Goal: Obtain resource: Download file/media

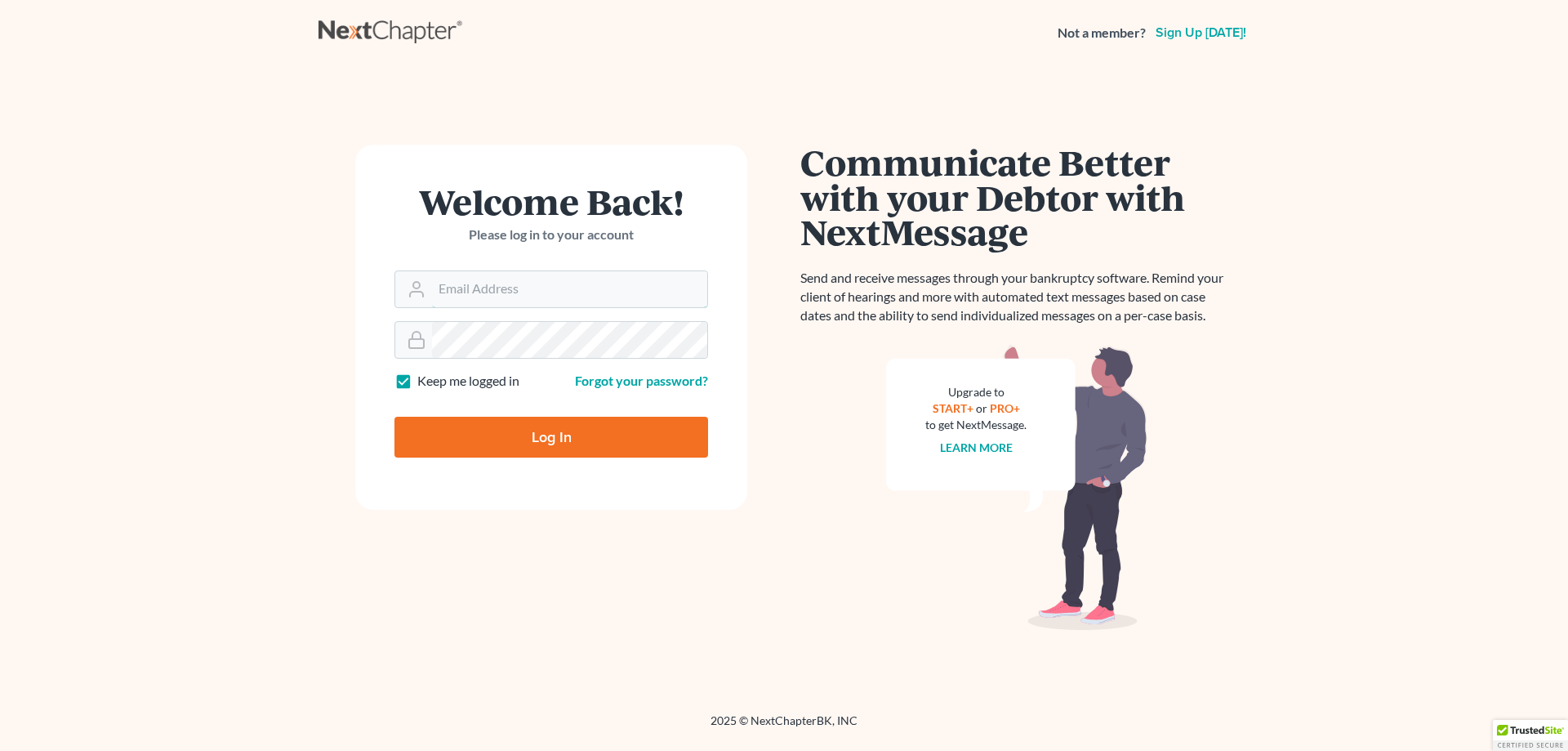
type input "[PERSON_NAME][EMAIL_ADDRESS][DOMAIN_NAME]"
click at [530, 434] on input "Log In" at bounding box center [552, 436] width 314 height 40
type input "Thinking..."
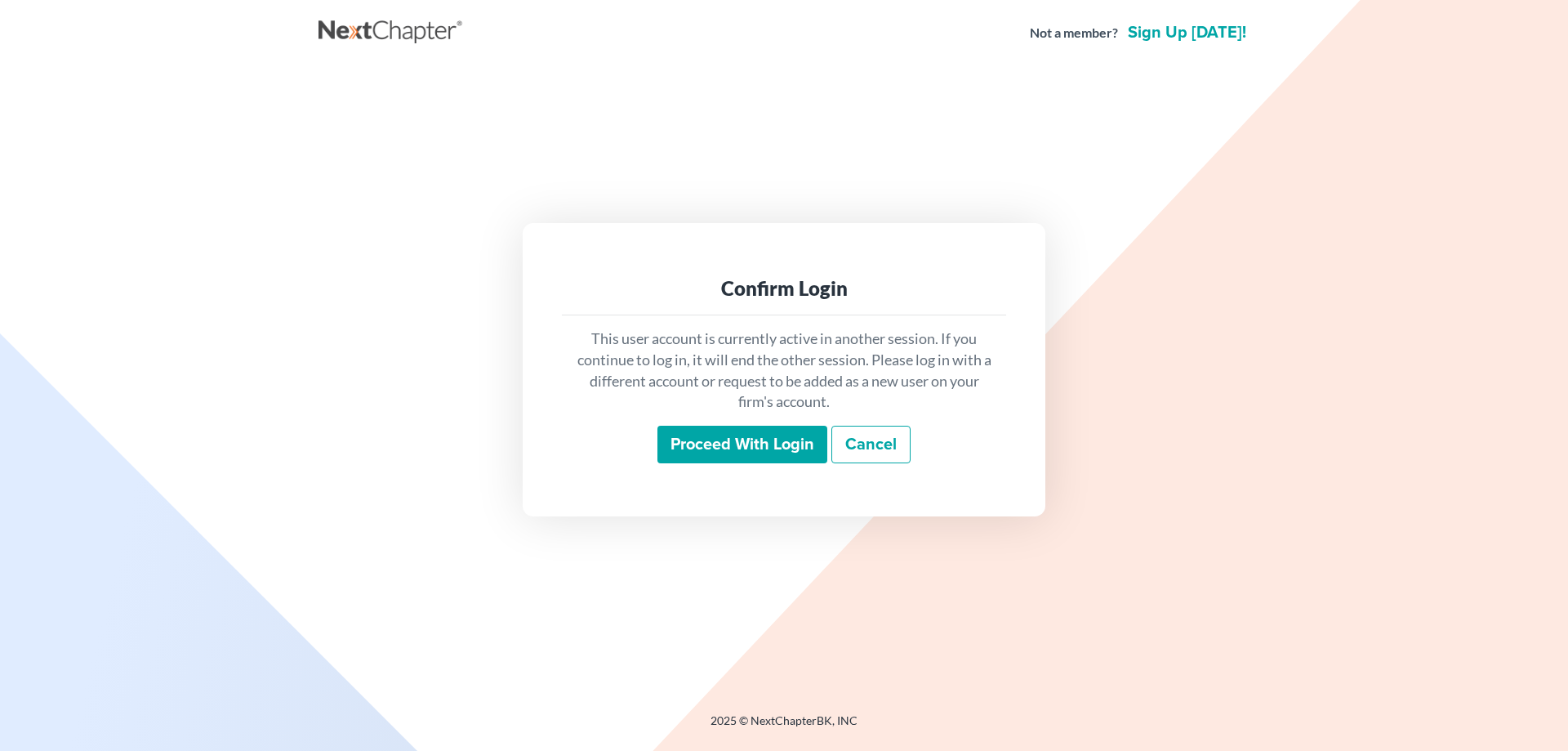
drag, startPoint x: 722, startPoint y: 449, endPoint x: 592, endPoint y: 456, distance: 130.2
click at [719, 449] on input "Proceed with login" at bounding box center [742, 444] width 170 height 37
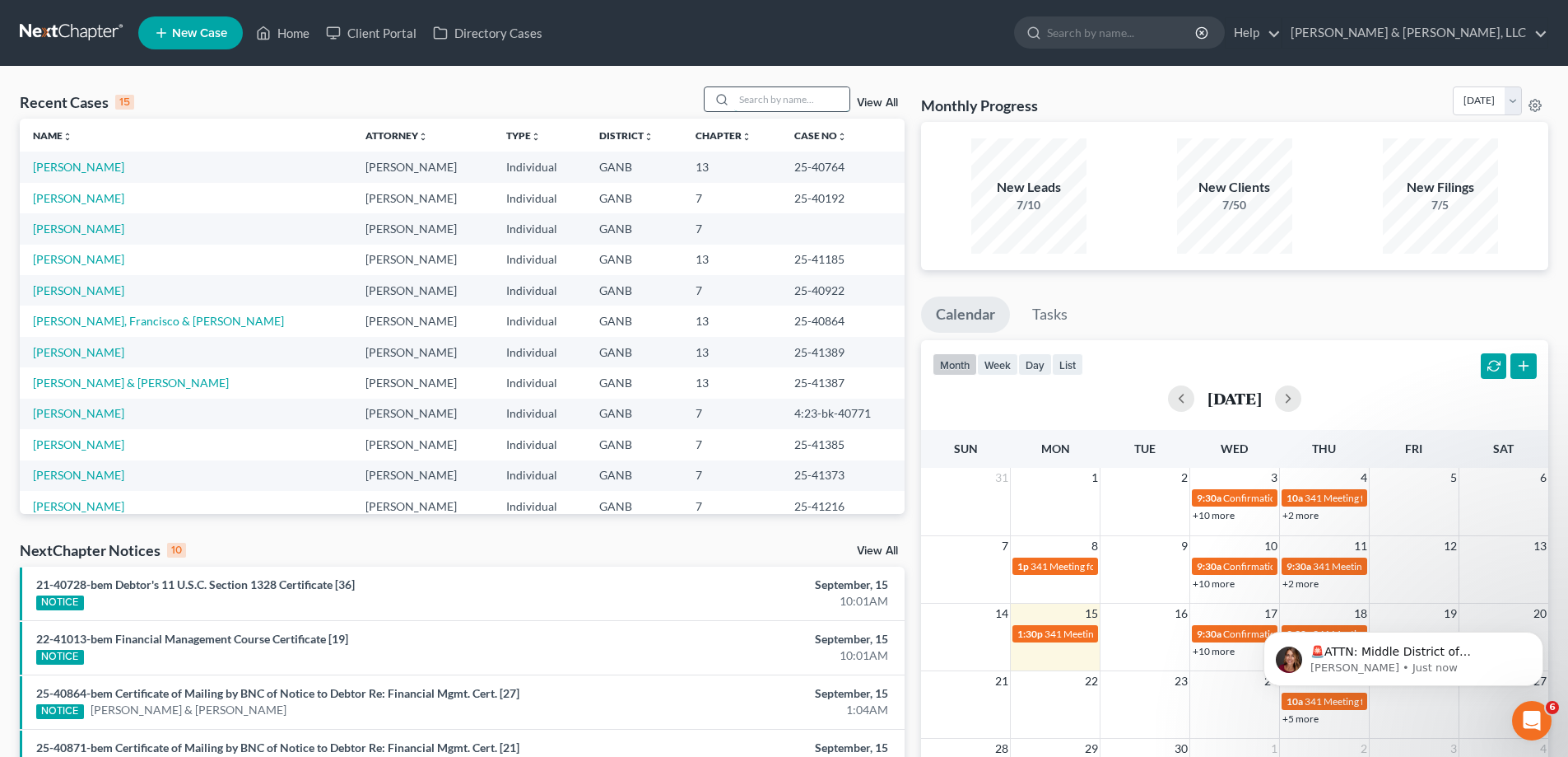
click at [751, 102] on input "search" at bounding box center [791, 99] width 115 height 24
type input "[PERSON_NAME]"
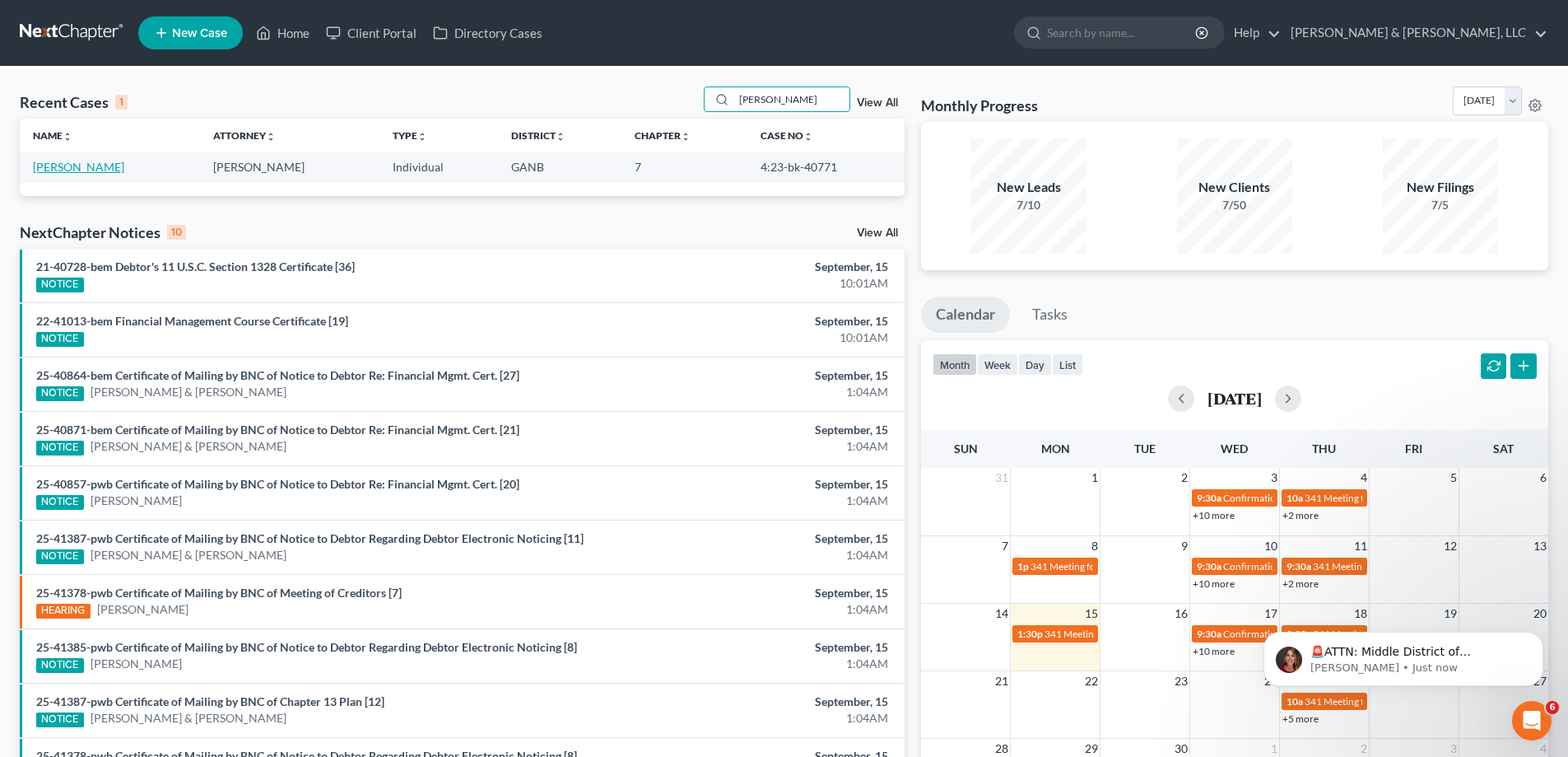
click at [51, 168] on link "[PERSON_NAME]" at bounding box center [79, 167] width 92 height 14
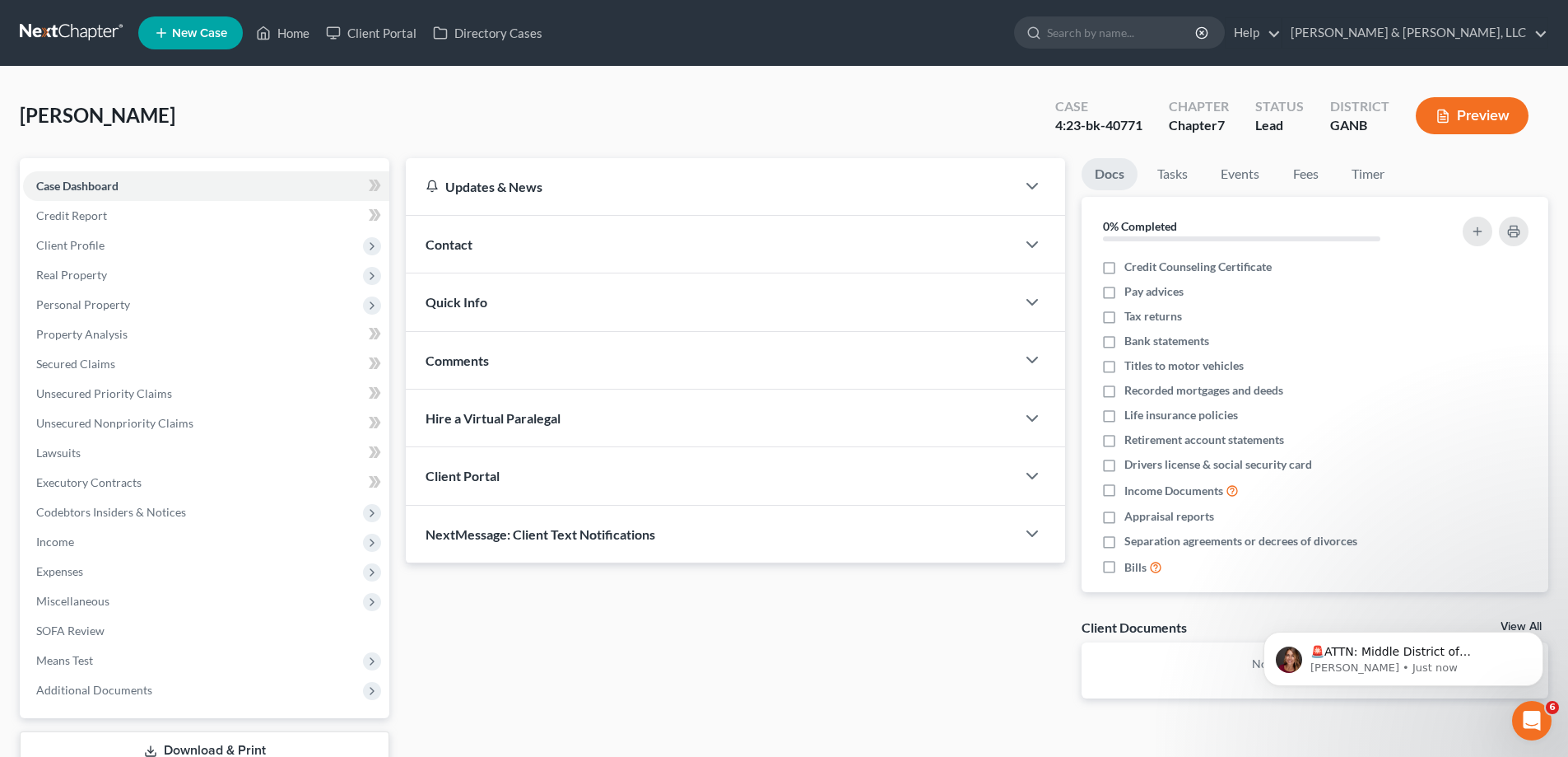
click at [472, 674] on div "Updates & News × [US_STATE] [GEOGRAPHIC_DATA] Notes Take a look at NextChapter'…" at bounding box center [736, 441] width 676 height 566
click at [112, 421] on span "Unsecured Nonpriority Claims" at bounding box center [115, 422] width 157 height 14
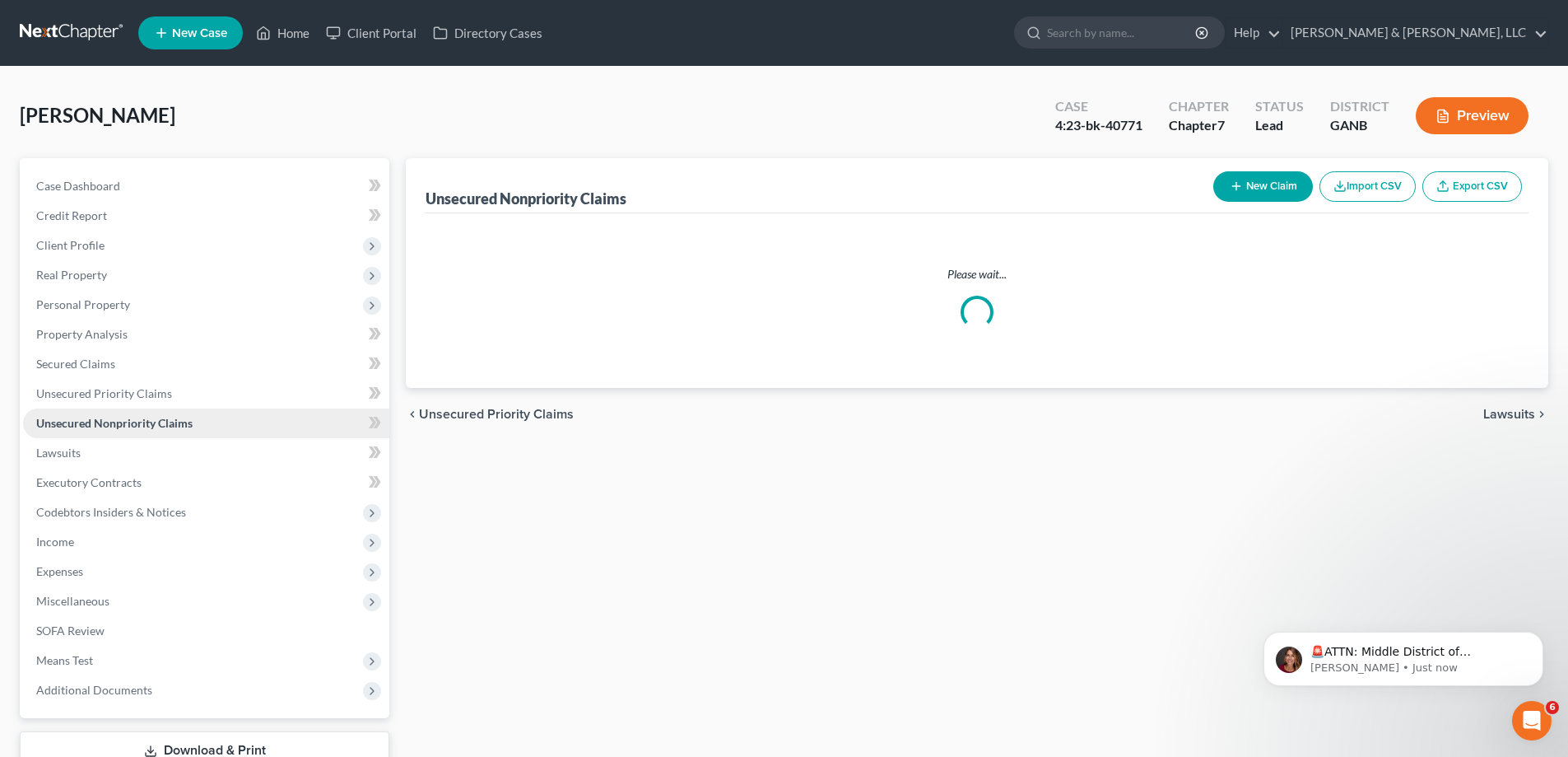
click at [112, 421] on span "Unsecured Nonpriority Claims" at bounding box center [115, 422] width 156 height 14
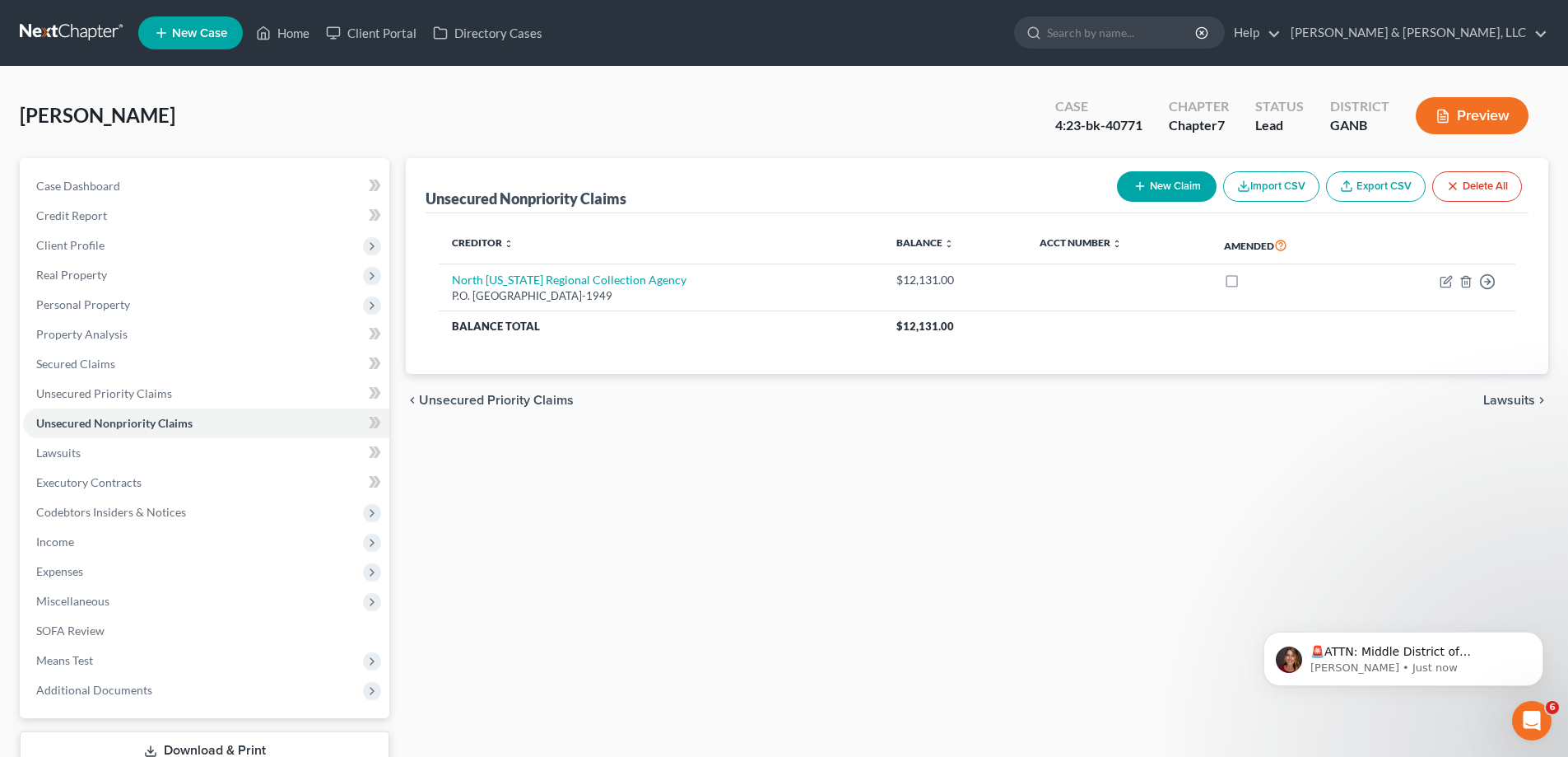
drag, startPoint x: 1018, startPoint y: 447, endPoint x: 1018, endPoint y: 465, distance: 18.0
click at [1017, 449] on div "Unsecured Nonpriority Claims New Claim Import CSV Export CSV Delete All Credito…" at bounding box center [977, 486] width 1159 height 655
click at [728, 608] on div "Unsecured Nonpriority Claims New Claim Import CSV Export CSV Delete All Credito…" at bounding box center [977, 486] width 1159 height 655
click at [704, 690] on div "Unsecured Nonpriority Claims New Claim Import CSV Export CSV Delete All Credito…" at bounding box center [977, 486] width 1159 height 655
click at [772, 596] on div "Unsecured Nonpriority Claims New Claim Import CSV Export CSV Delete All Credito…" at bounding box center [977, 486] width 1159 height 655
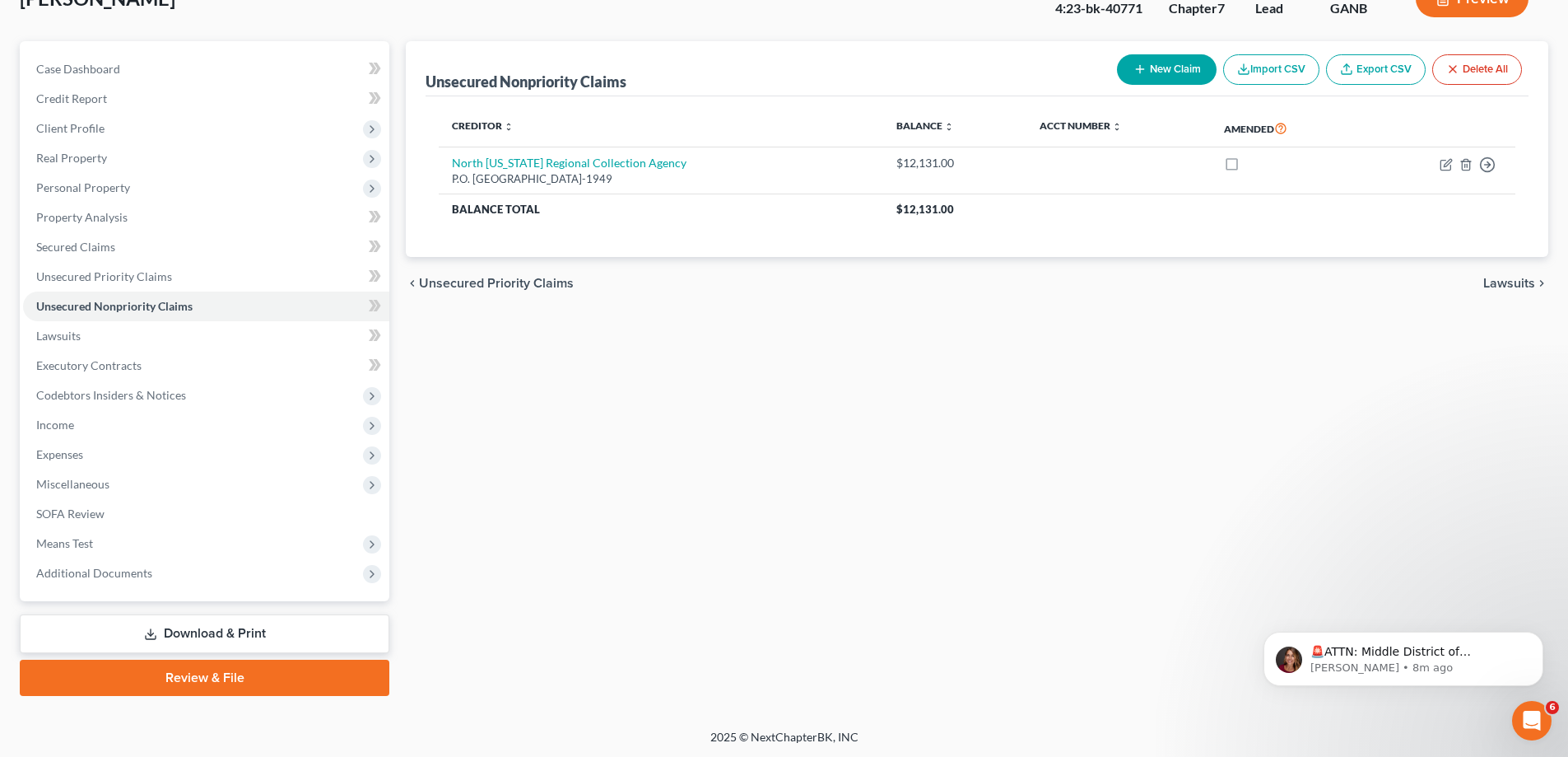
scroll to position [118, 0]
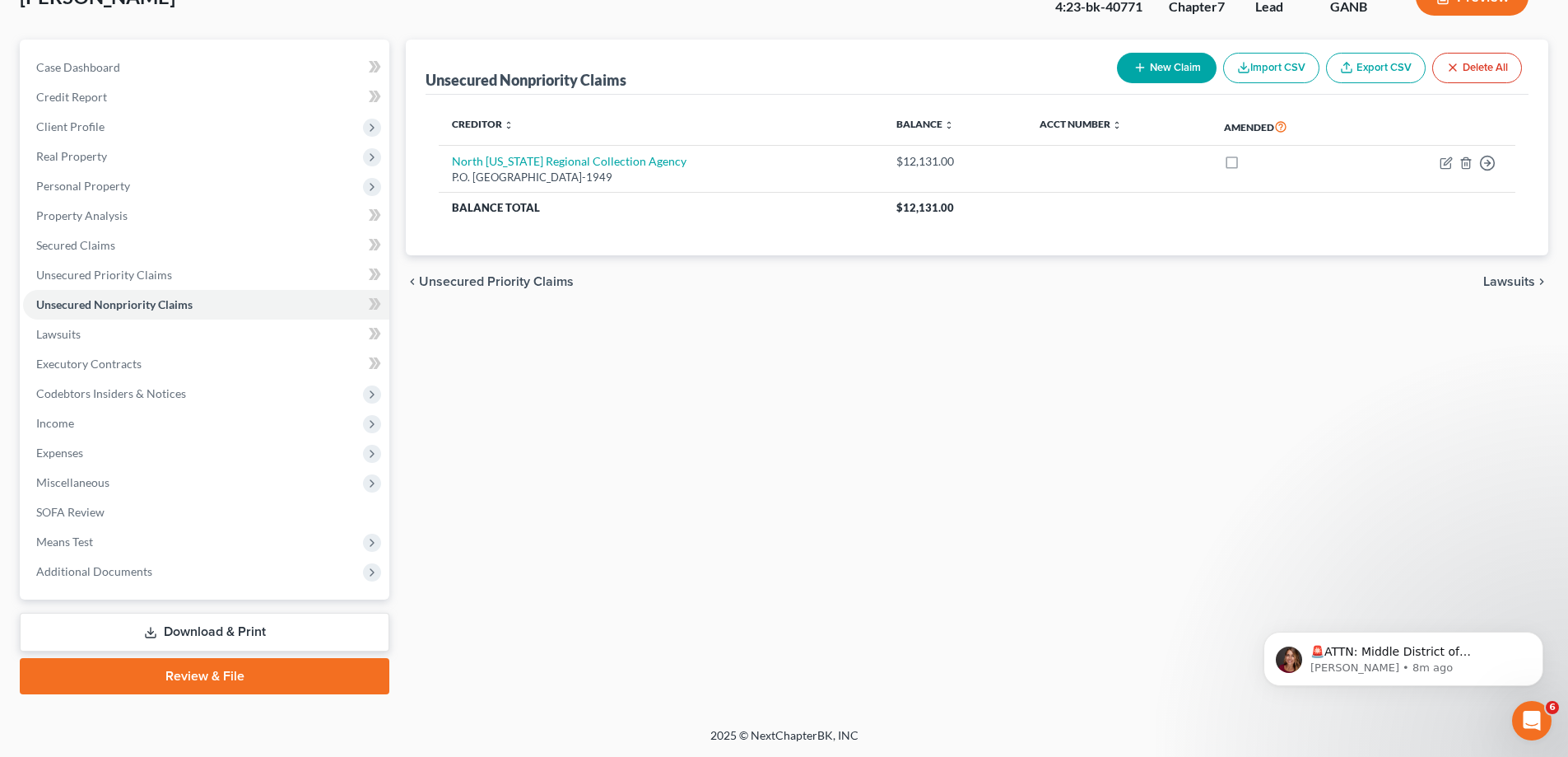
click at [162, 630] on link "Download & Print" at bounding box center [205, 632] width 370 height 38
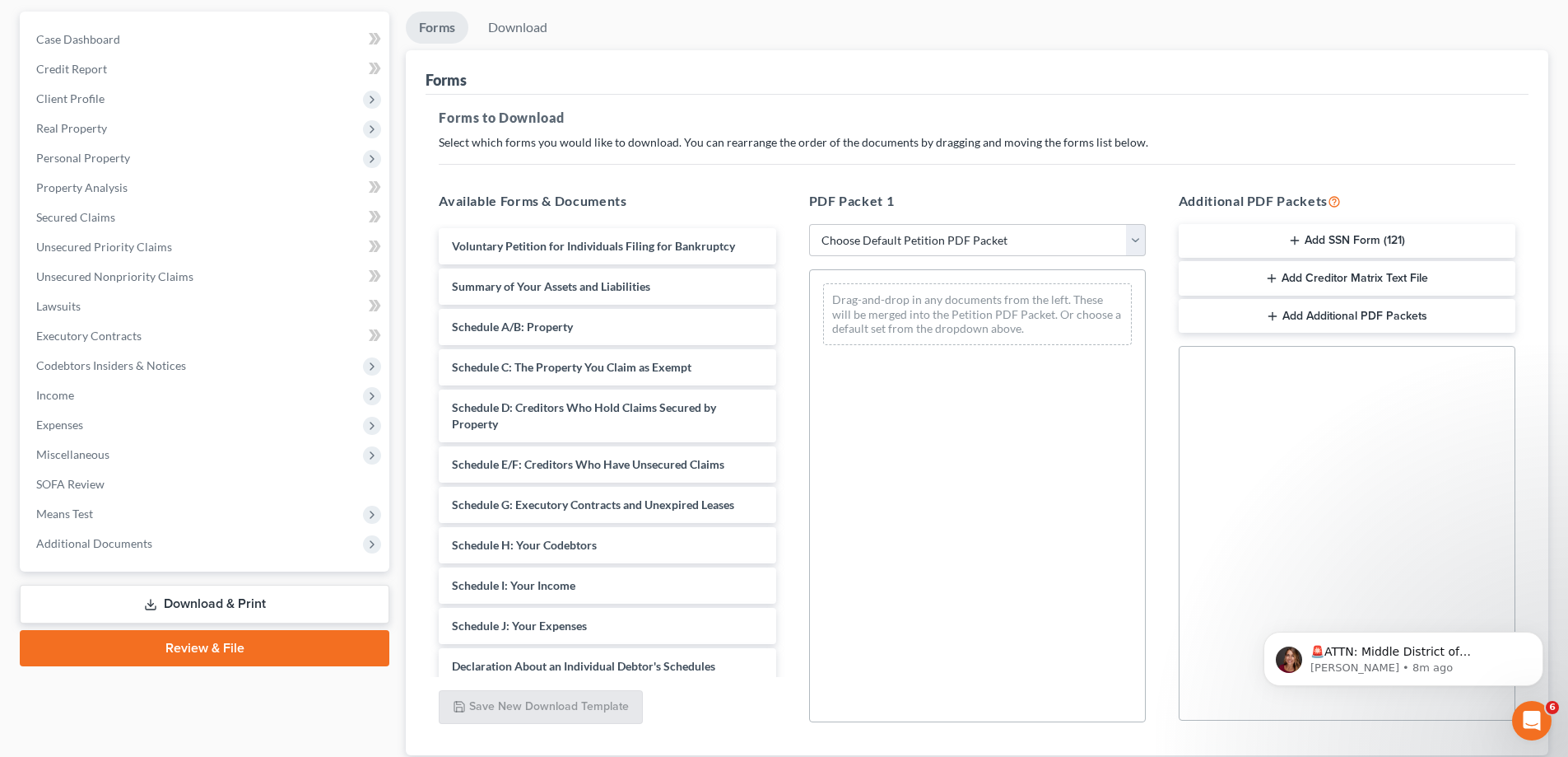
scroll to position [196, 0]
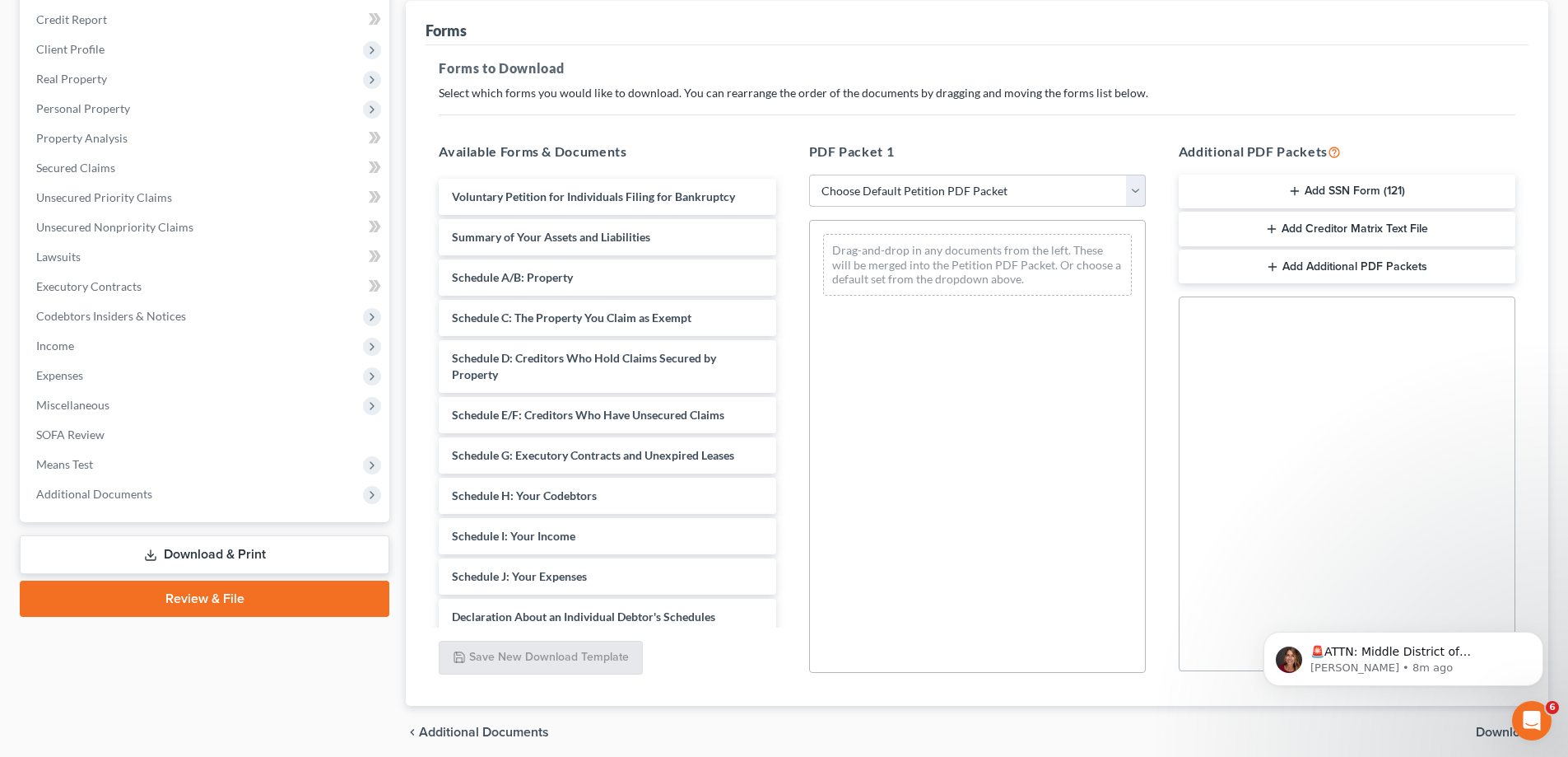
click at [1133, 187] on select "Choose Default Petition PDF Packet Complete Bankruptcy Petition (all forms and …" at bounding box center [977, 192] width 337 height 33
select select "2"
click at [809, 175] on select "Choose Default Petition PDF Packet Complete Bankruptcy Petition (all forms and …" at bounding box center [977, 192] width 337 height 33
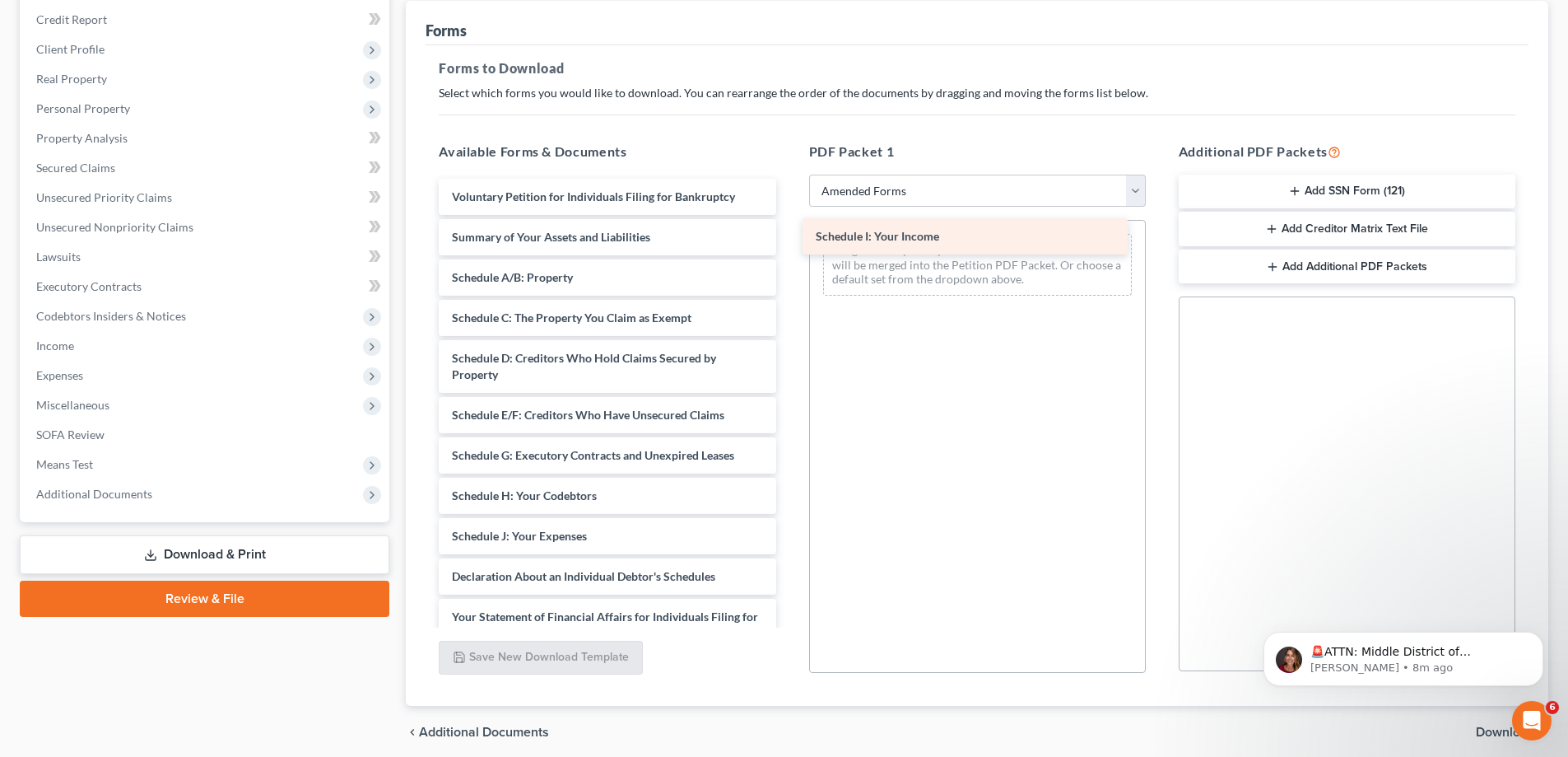
drag, startPoint x: 502, startPoint y: 535, endPoint x: 866, endPoint y: 235, distance: 471.7
click at [789, 235] on div "Schedule I: Your Income Voluntary Petition for Individuals Filing for Bankruptc…" at bounding box center [607, 553] width 363 height 748
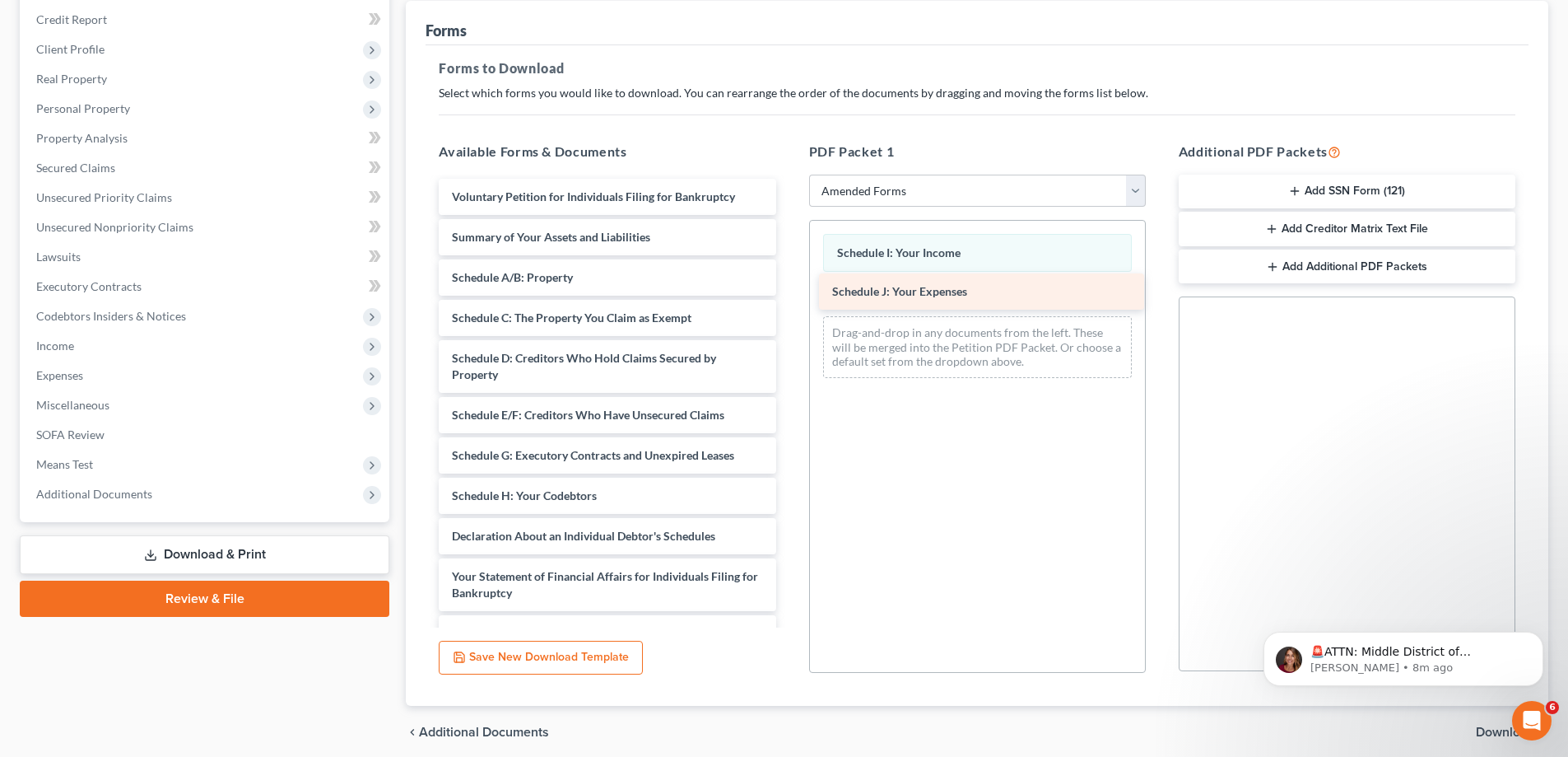
drag, startPoint x: 490, startPoint y: 535, endPoint x: 870, endPoint y: 291, distance: 451.6
click at [789, 291] on div "Schedule J: Your Expenses Voluntary Petition for Individuals Filing for Bankrup…" at bounding box center [607, 533] width 363 height 708
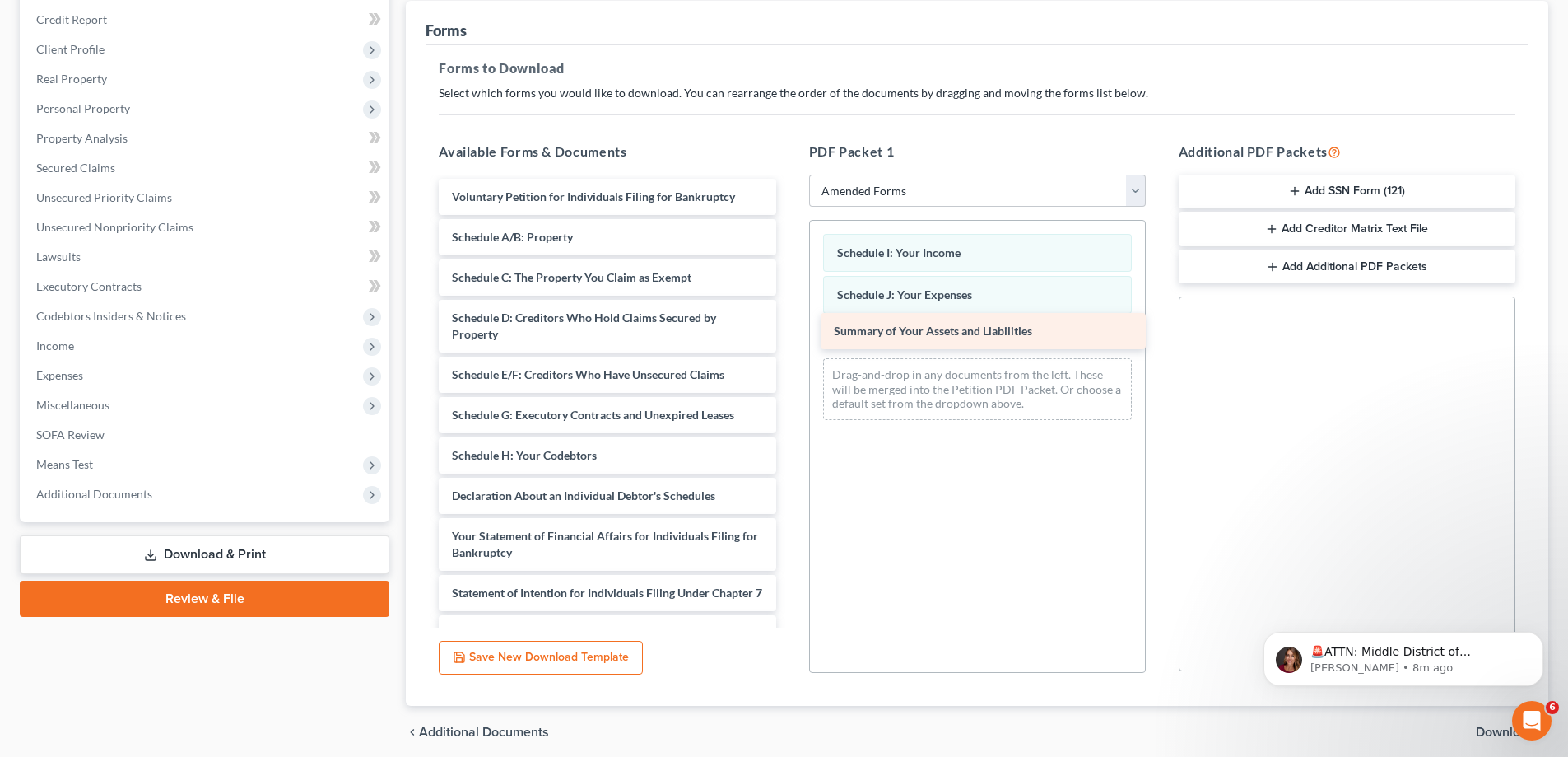
drag, startPoint x: 502, startPoint y: 233, endPoint x: 882, endPoint y: 330, distance: 392.2
click at [789, 328] on div "Summary of Your Assets and Liabilities Voluntary Petition for Individuals Filin…" at bounding box center [607, 512] width 363 height 667
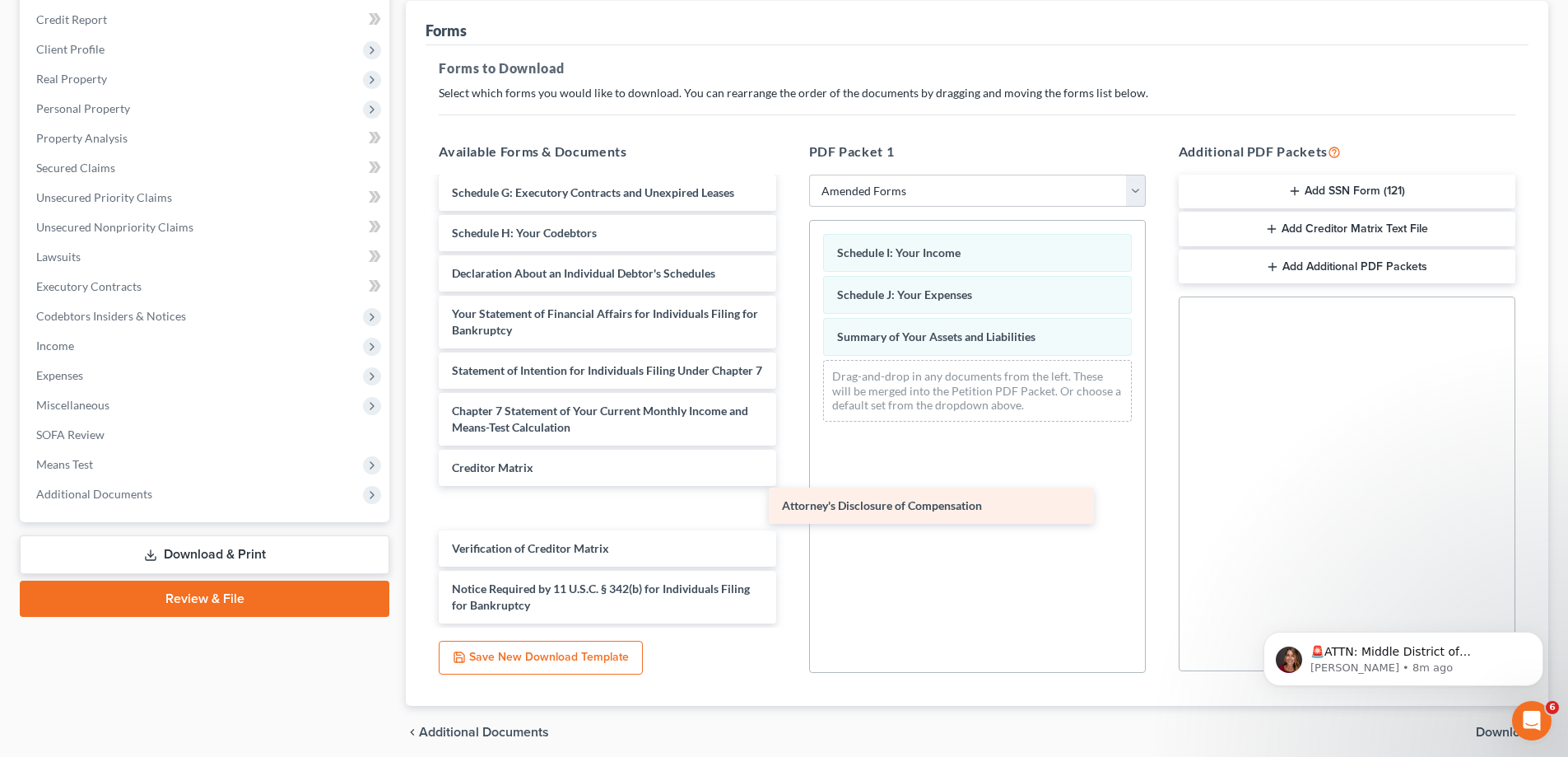
scroll to position [198, 0]
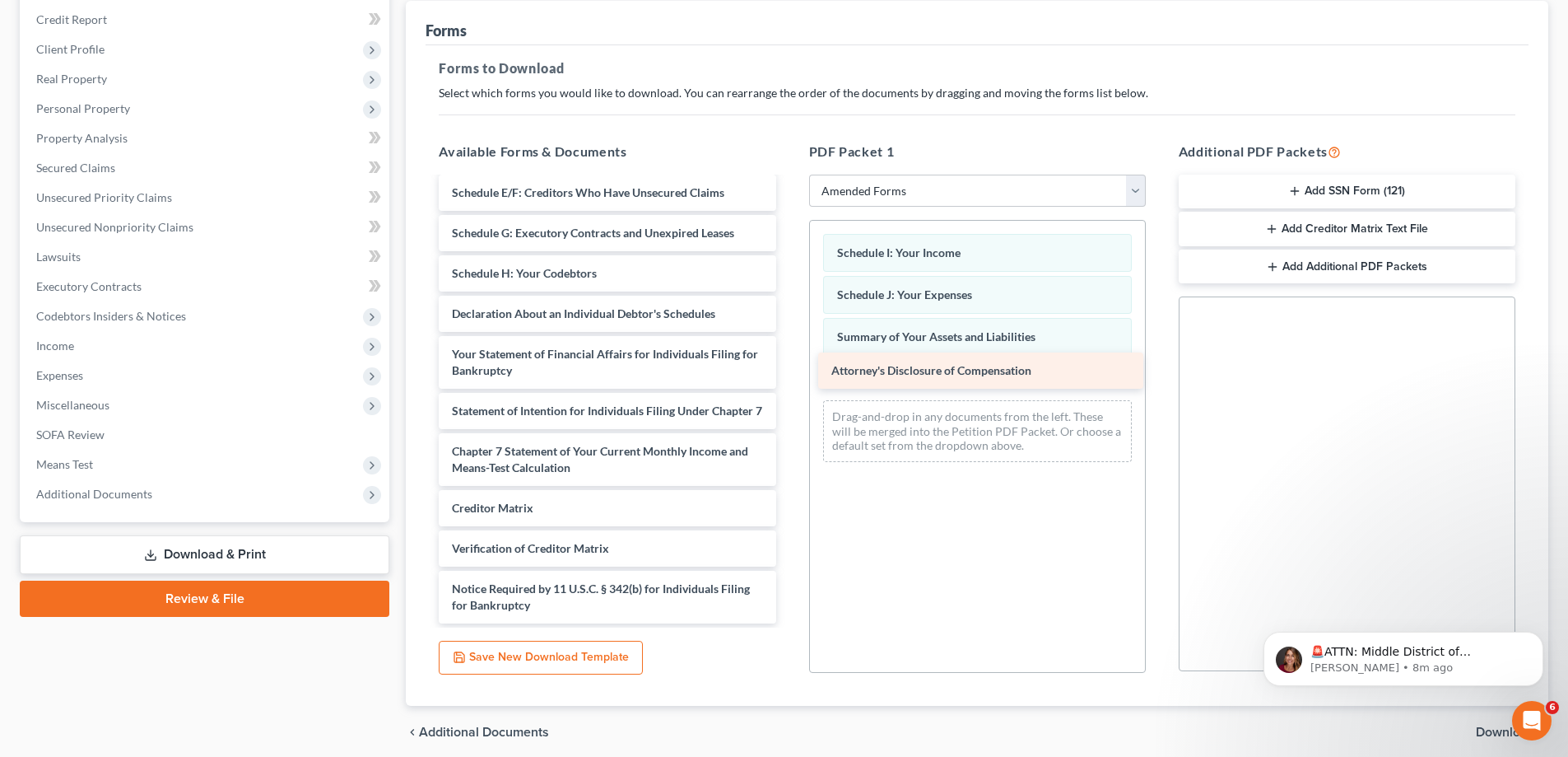
drag, startPoint x: 482, startPoint y: 607, endPoint x: 861, endPoint y: 372, distance: 445.9
click at [789, 372] on div "Attorney's Disclosure of Compensation Voluntary Petition for Individuals Filing…" at bounding box center [607, 310] width 363 height 627
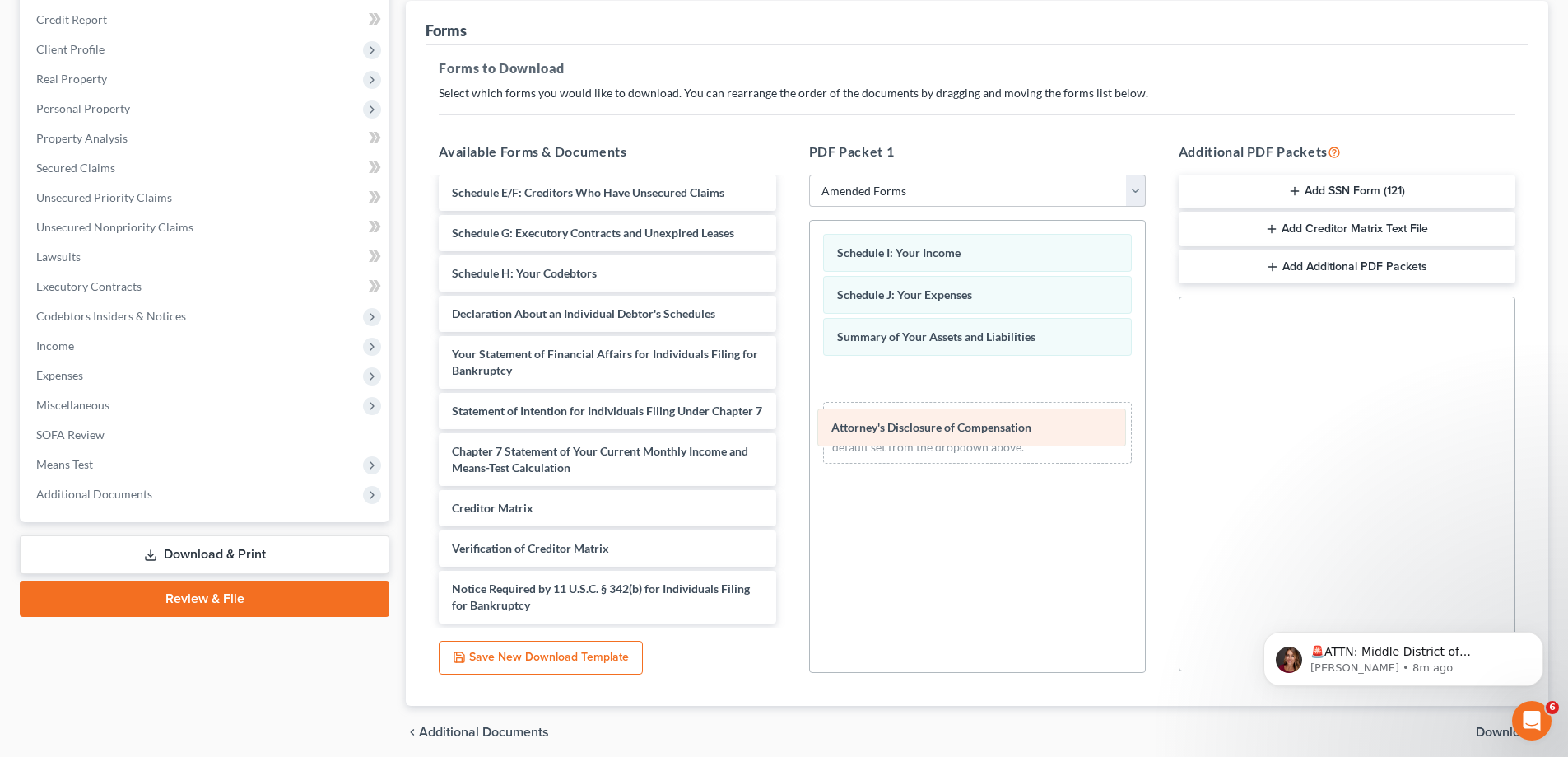
drag, startPoint x: 891, startPoint y: 377, endPoint x: 885, endPoint y: 425, distance: 48.4
click at [885, 425] on div "Attorney's Disclosure of Compensation Schedule I: Your Income Schedule J: Your …" at bounding box center [977, 349] width 335 height 256
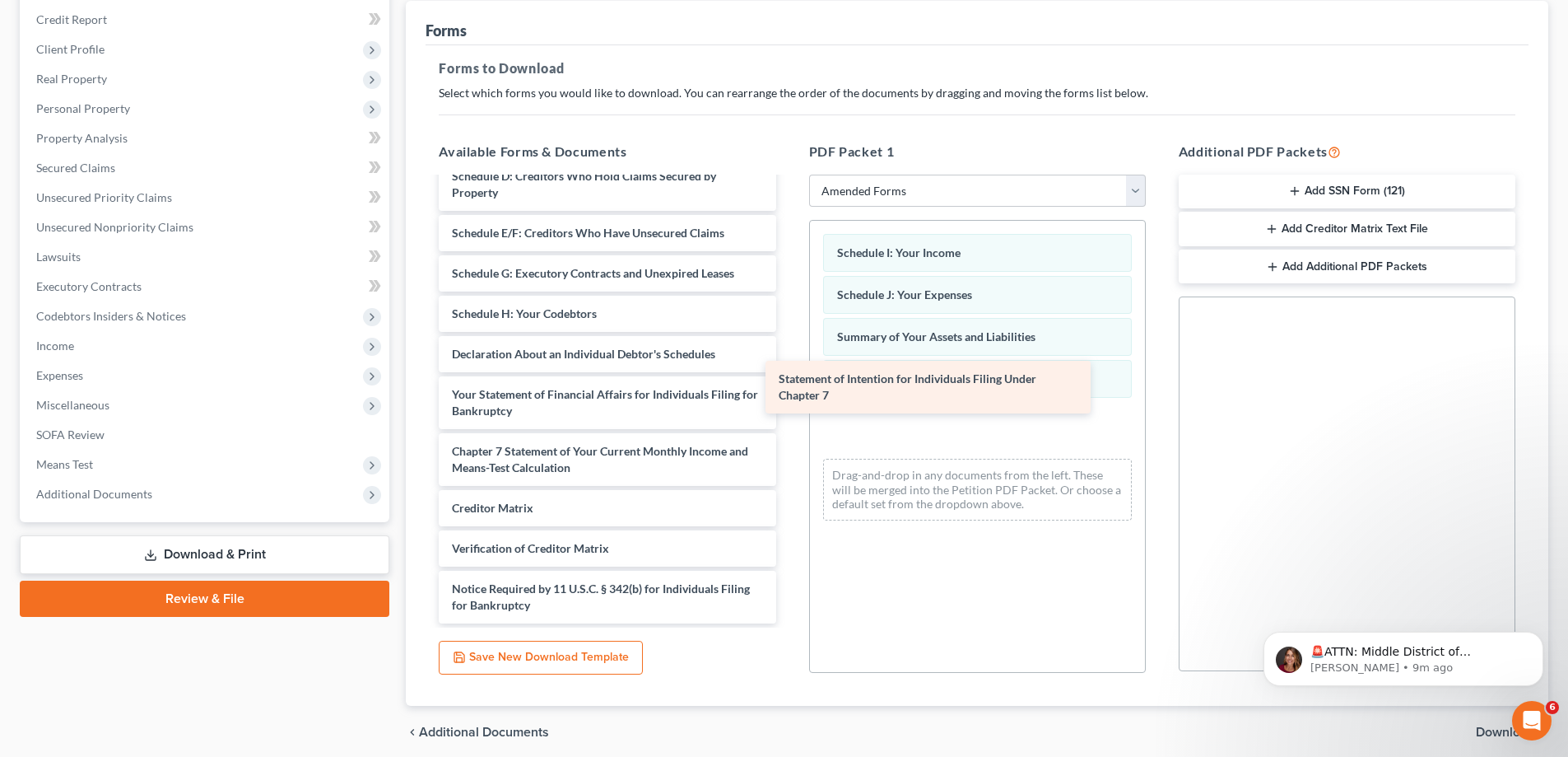
scroll to position [142, 0]
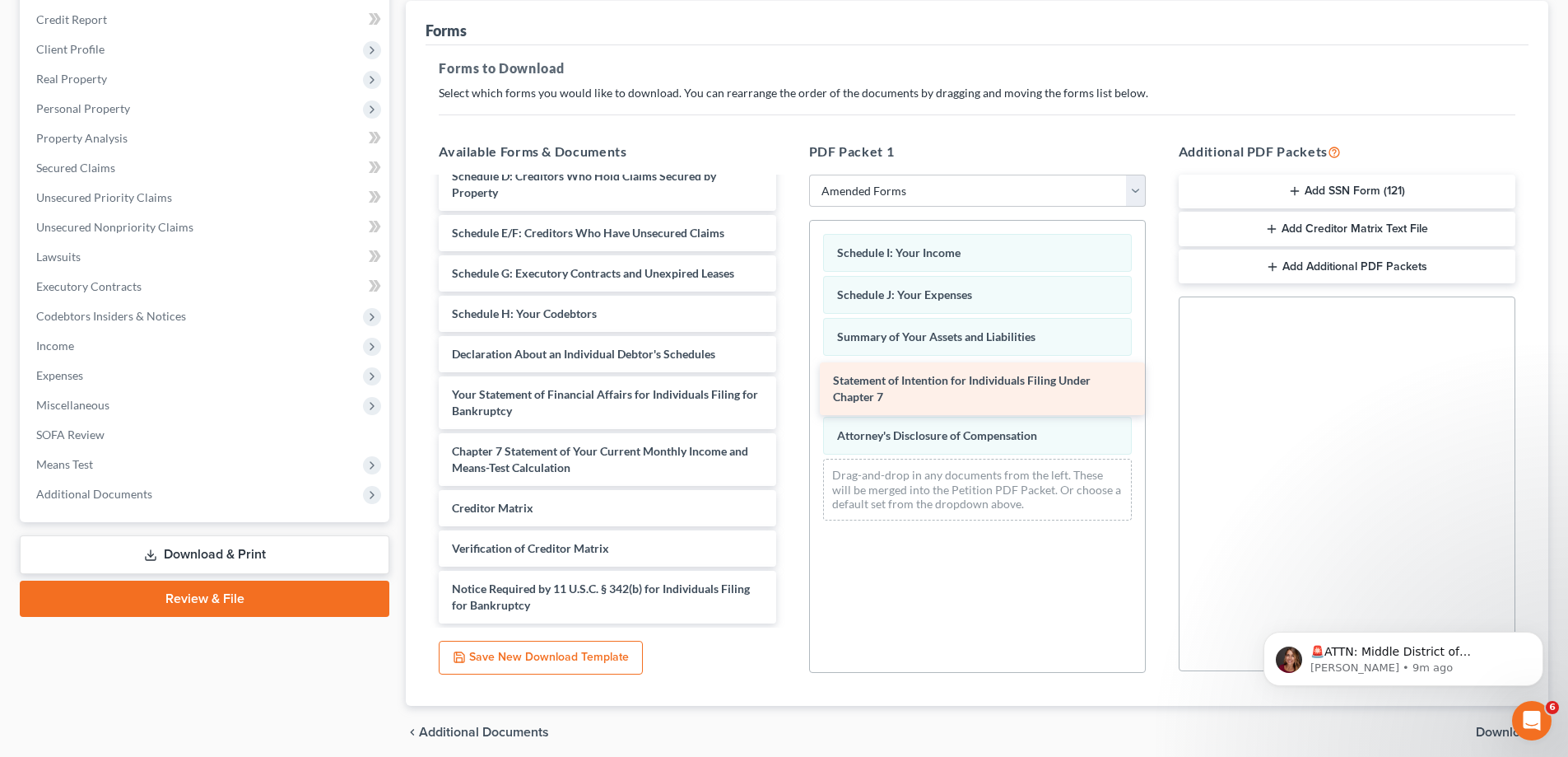
drag, startPoint x: 488, startPoint y: 398, endPoint x: 868, endPoint y: 384, distance: 380.3
click at [789, 384] on div "Statement of Intention for Individuals Filing Under Chapter 7 Voluntary Petitio…" at bounding box center [607, 331] width 363 height 586
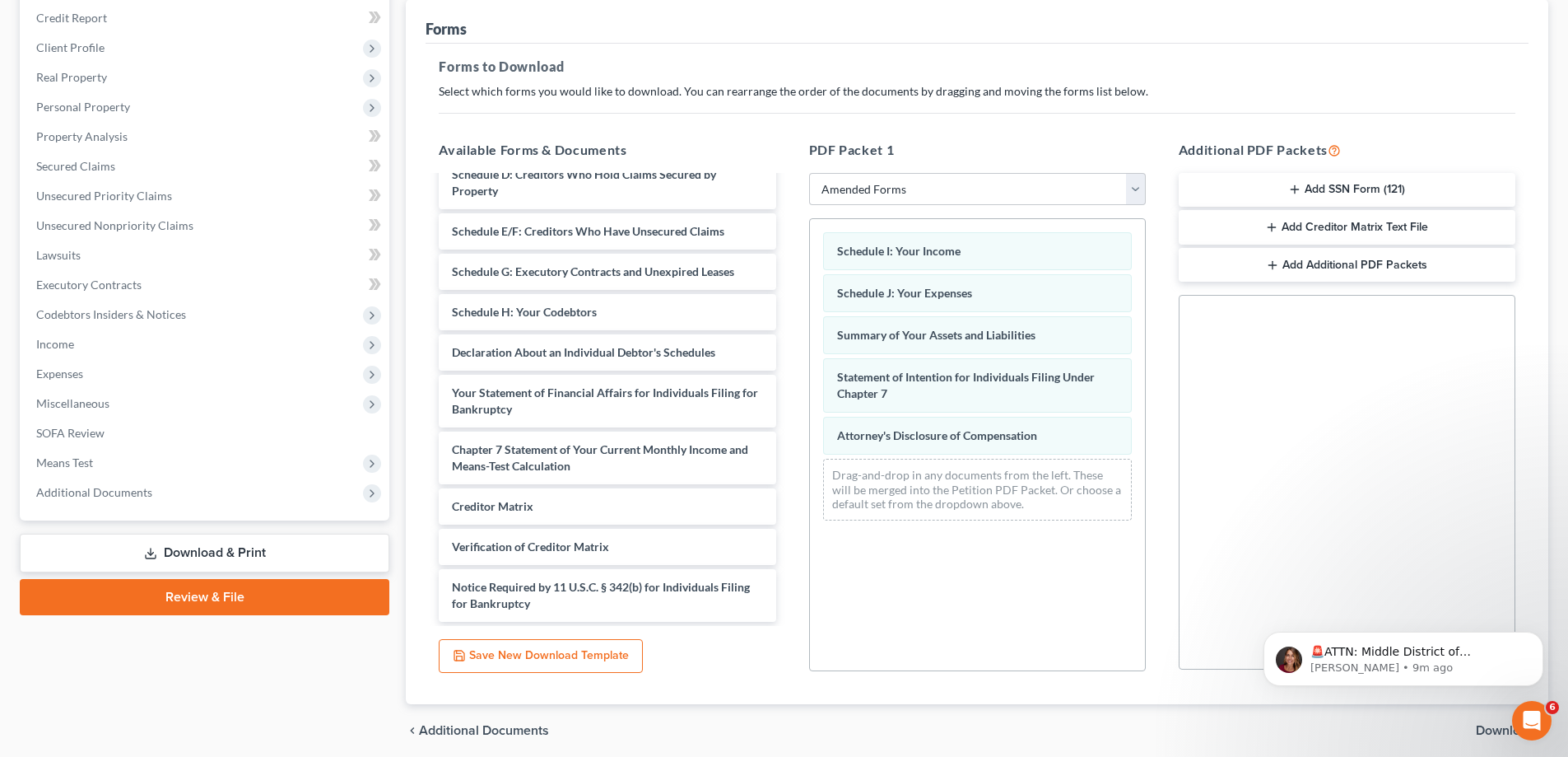
scroll to position [212, 0]
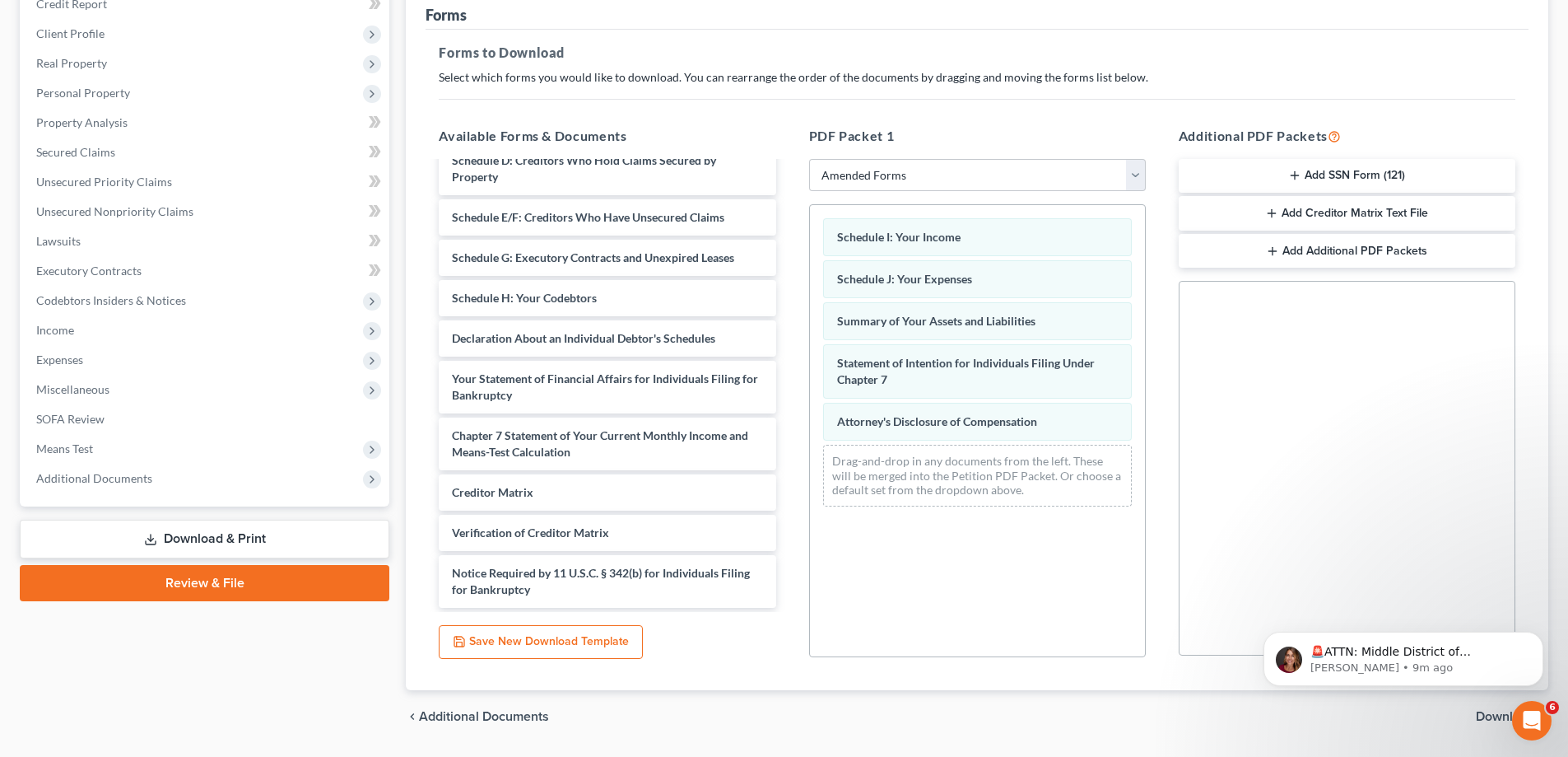
click at [1486, 714] on span "Download" at bounding box center [1505, 717] width 59 height 13
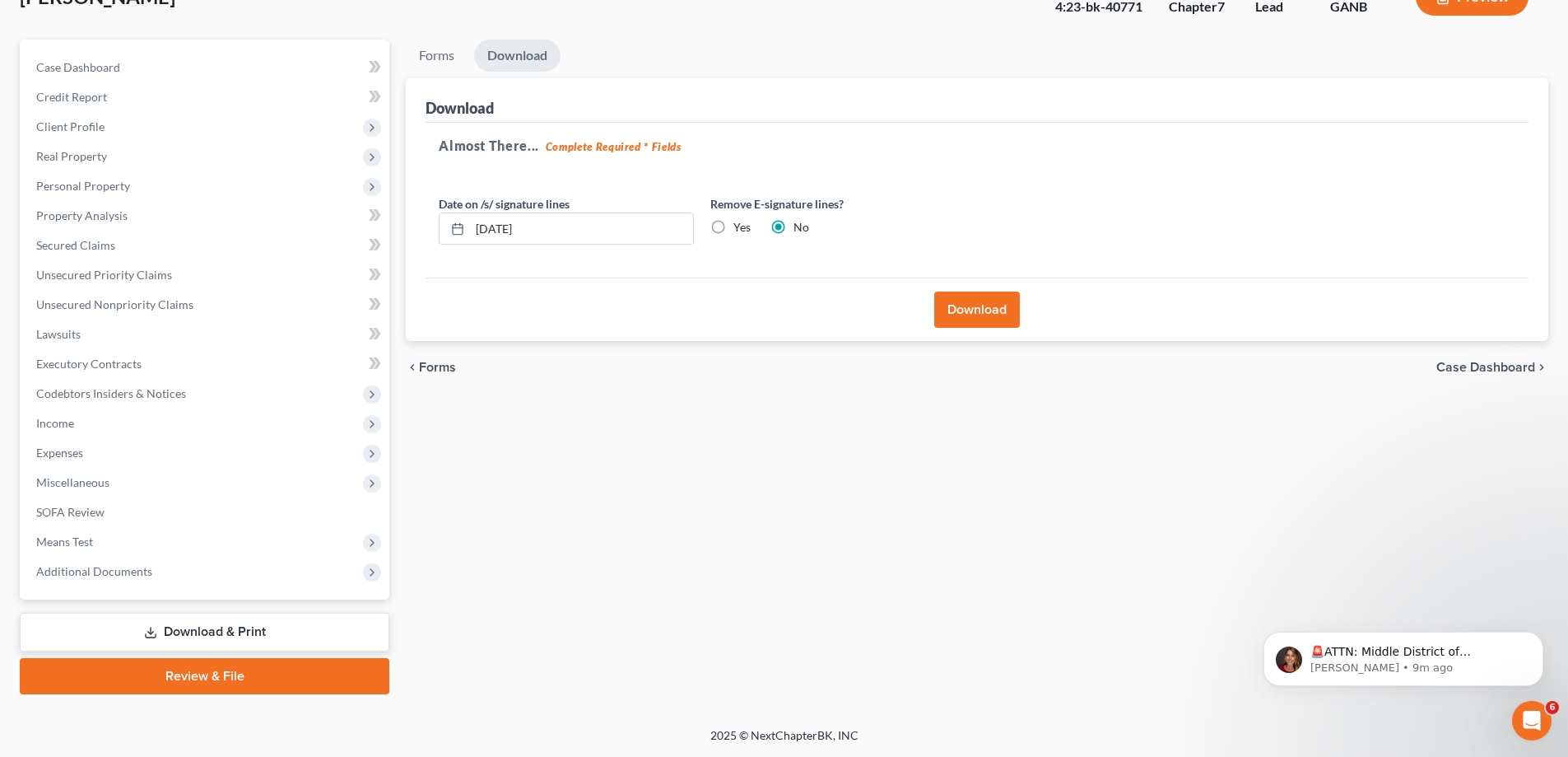
scroll to position [118, 0]
click at [980, 306] on button "Download" at bounding box center [977, 310] width 86 height 37
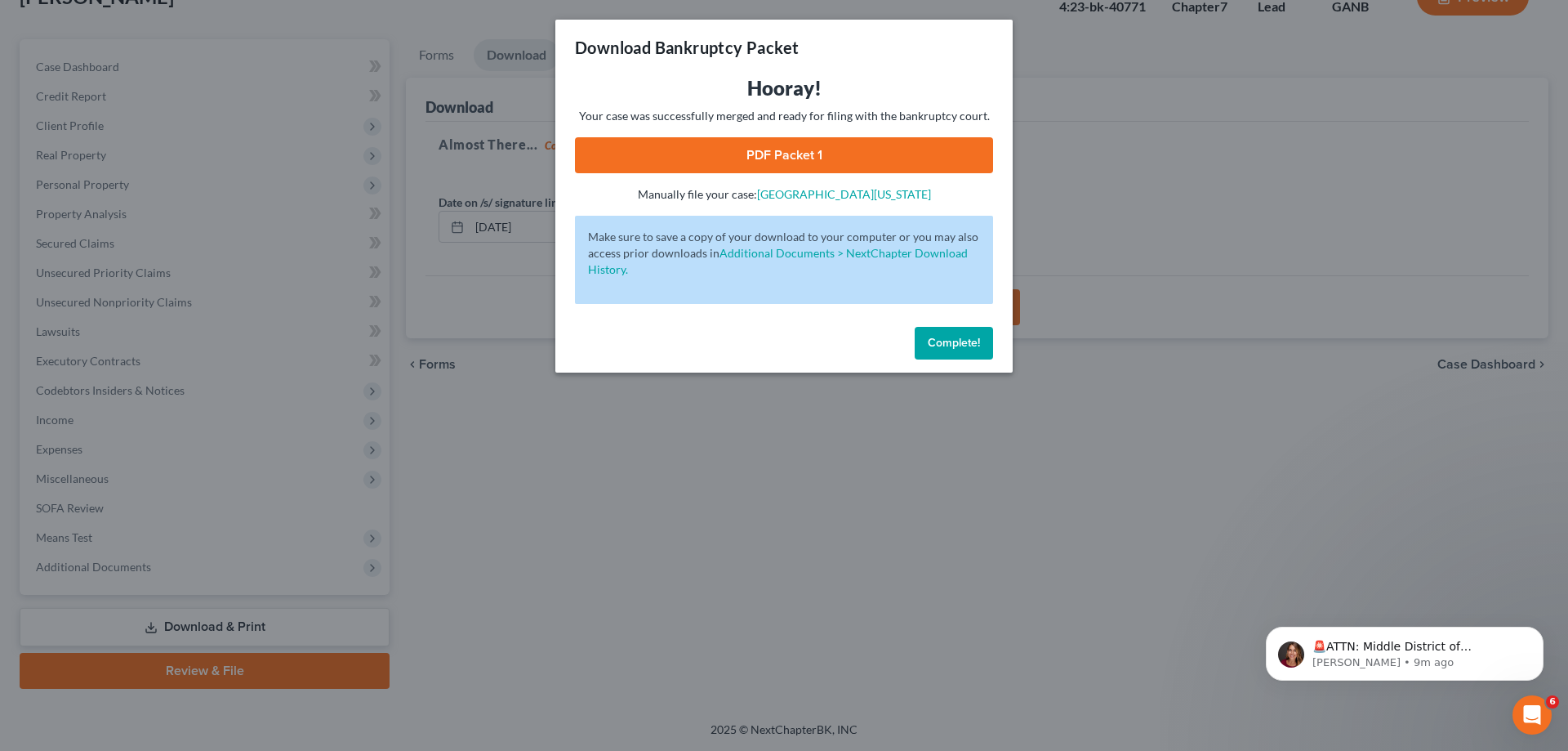
click at [768, 151] on link "PDF Packet 1" at bounding box center [784, 155] width 418 height 36
click at [964, 345] on span "Complete!" at bounding box center [954, 343] width 52 height 14
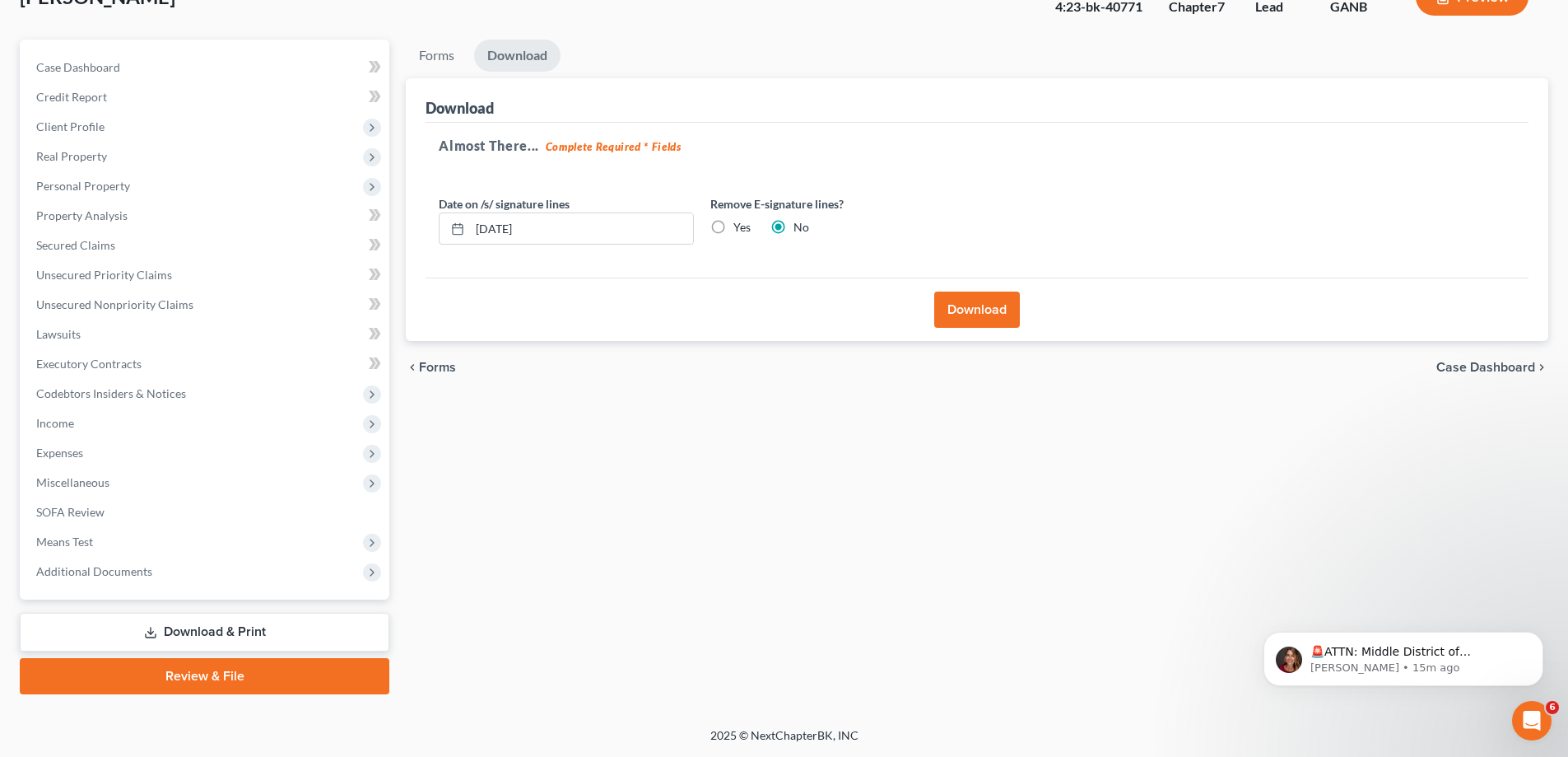
drag, startPoint x: 734, startPoint y: 491, endPoint x: 777, endPoint y: 467, distance: 49.2
click at [733, 491] on div "Forms Download Forms Forms to Download Select which forms you would like to dow…" at bounding box center [977, 366] width 1159 height 655
